Goal: Check status: Check status

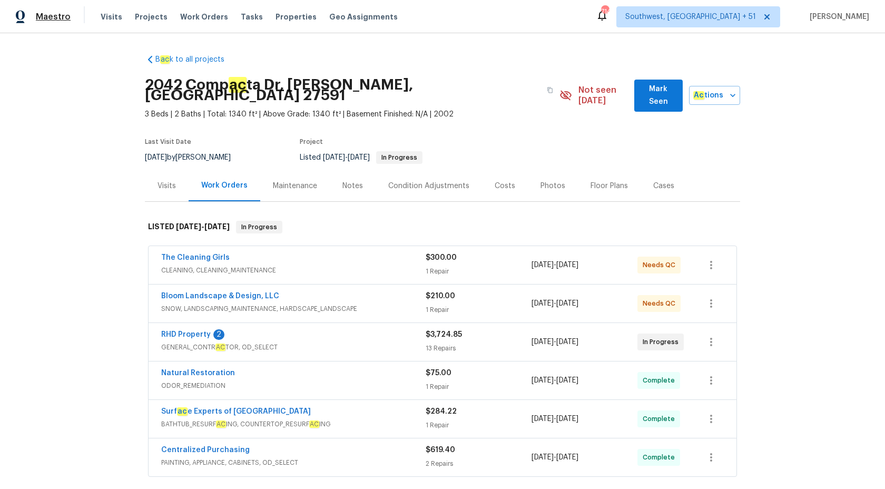
click at [53, 14] on span "Maestro" at bounding box center [53, 17] width 35 height 11
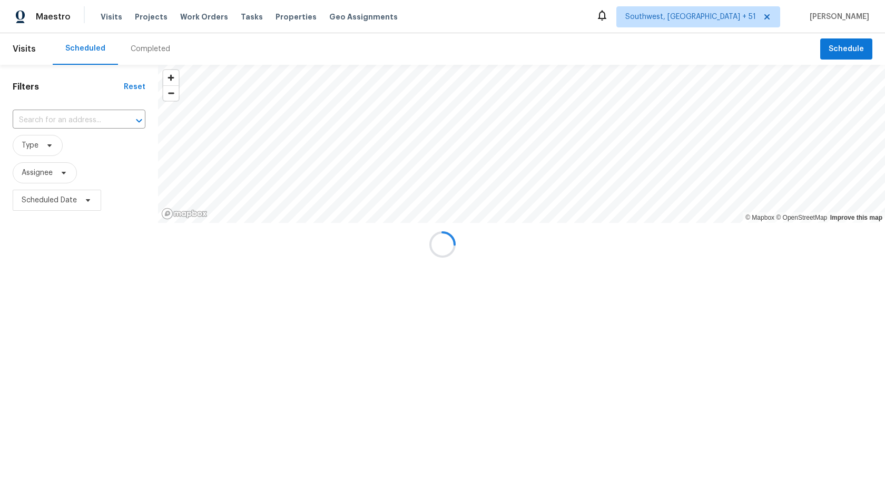
click at [154, 50] on div at bounding box center [442, 244] width 885 height 489
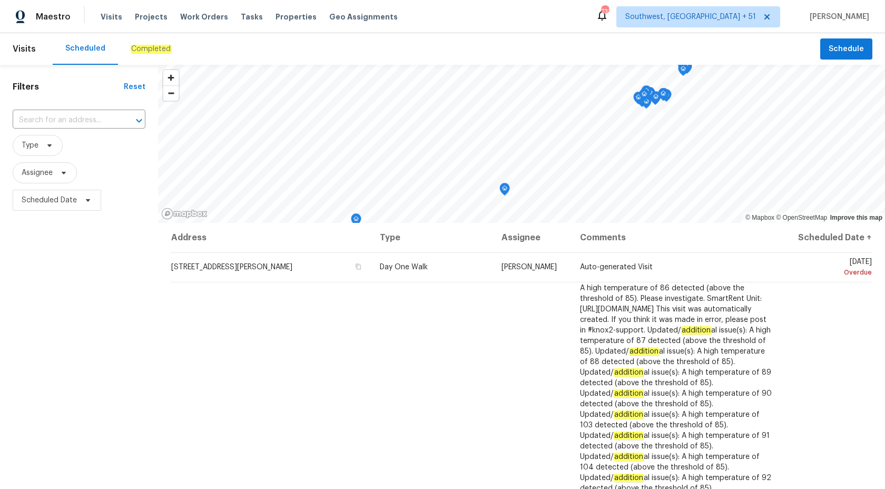
click at [154, 50] on em "Completed" at bounding box center [151, 49] width 41 height 8
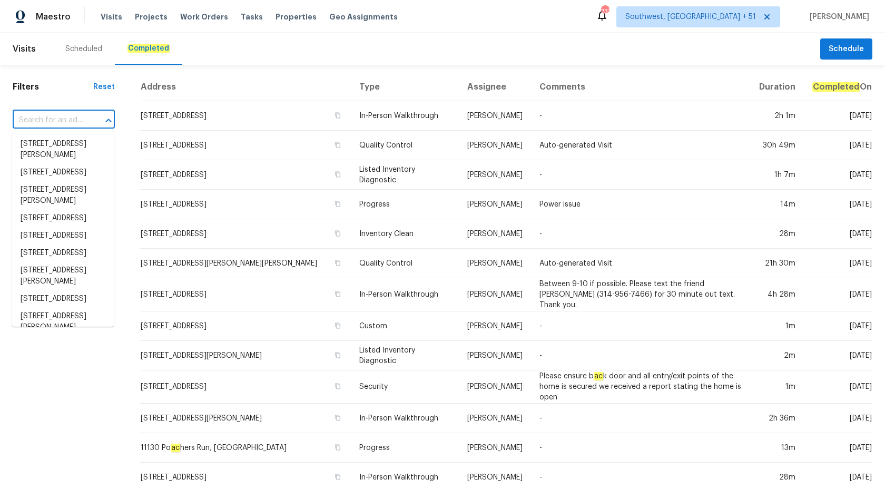
click at [45, 121] on input "text" at bounding box center [49, 120] width 73 height 16
paste input "111 Harper Rd, McDonough, GA 30252"
type input "111 Harper Rd, McDonough, GA 30252"
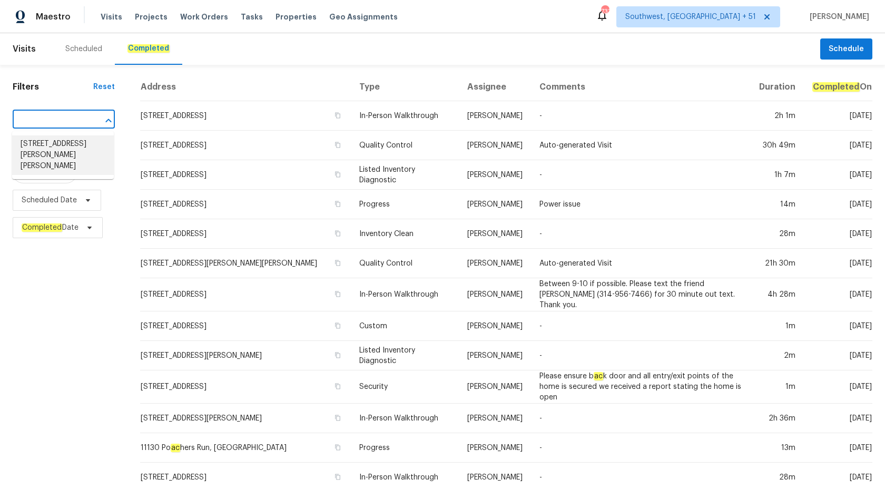
click at [43, 145] on li "111 Harper Rd, McDonough, GA 30252" at bounding box center [63, 155] width 102 height 40
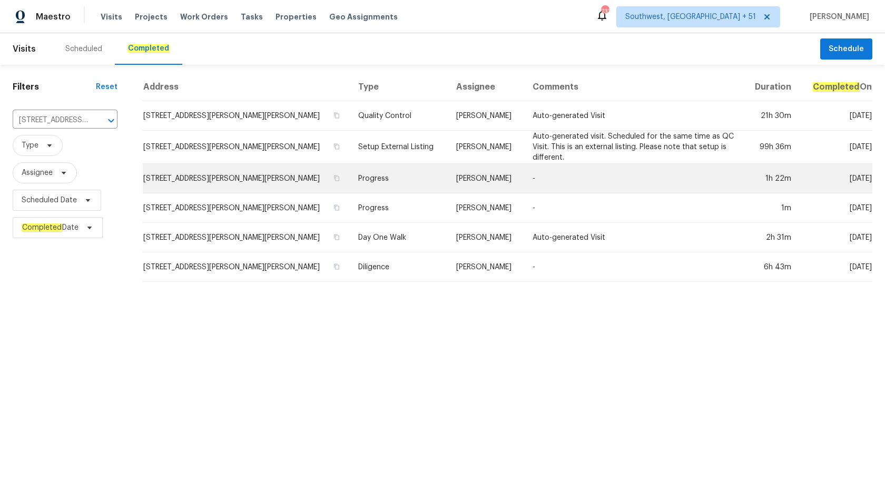
click at [414, 179] on td "Progress" at bounding box center [399, 179] width 98 height 30
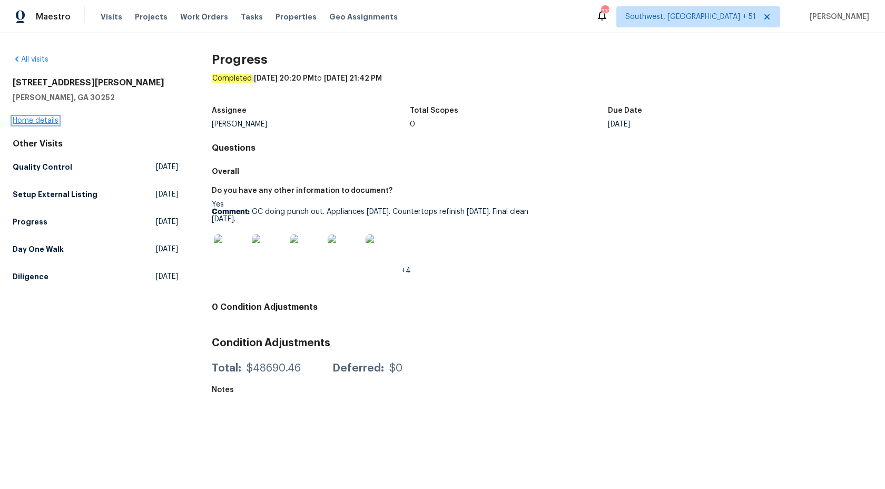
click at [31, 124] on link "Home details" at bounding box center [36, 120] width 46 height 7
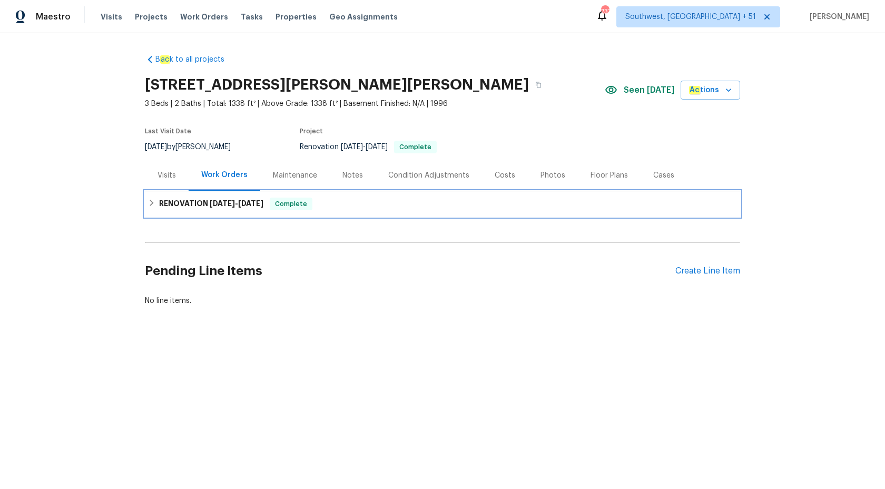
click at [211, 204] on span "8/22/25" at bounding box center [222, 203] width 25 height 7
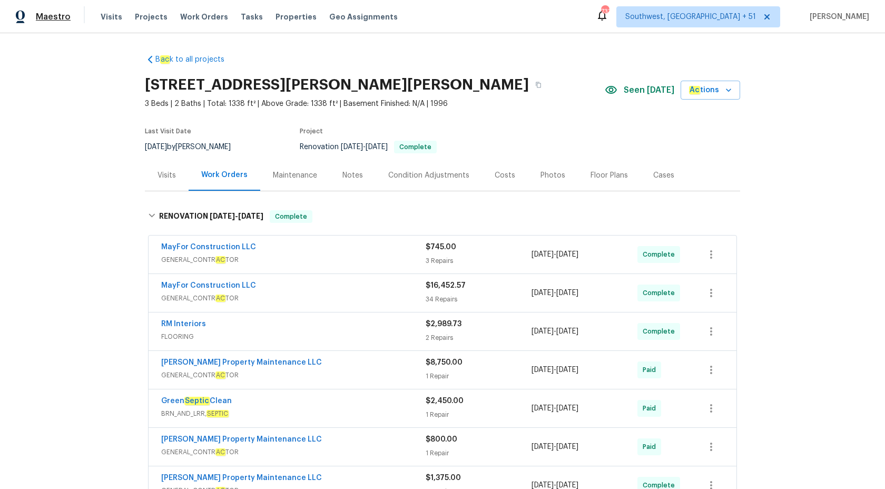
click at [50, 18] on span "Maestro" at bounding box center [53, 17] width 35 height 11
